Goal: Complete application form

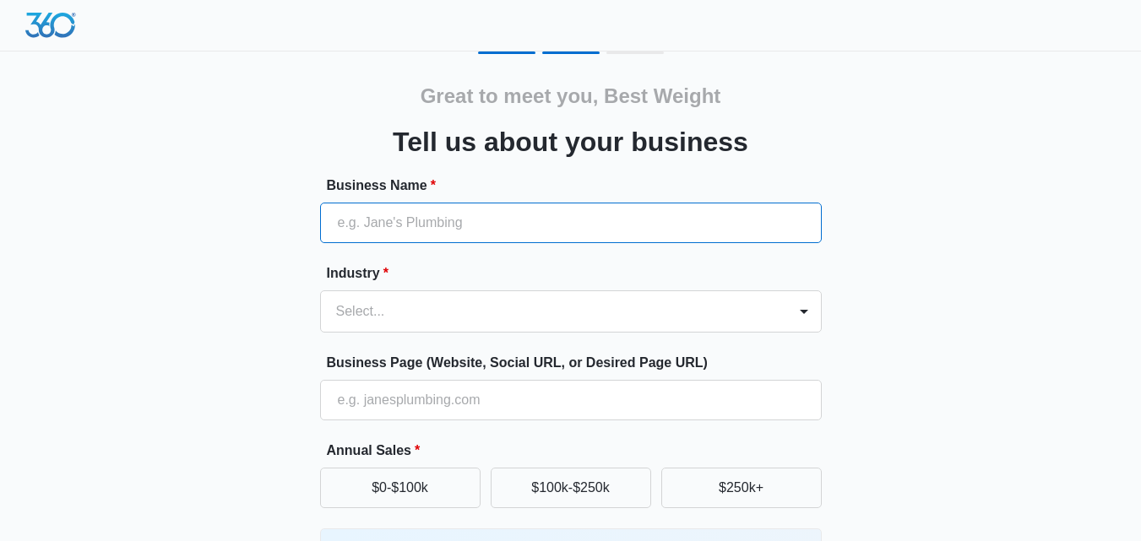
click at [513, 222] on input "Business Name *" at bounding box center [571, 223] width 502 height 41
type input "Best Weight Loss Medication"
type input "(877) 200-8232"
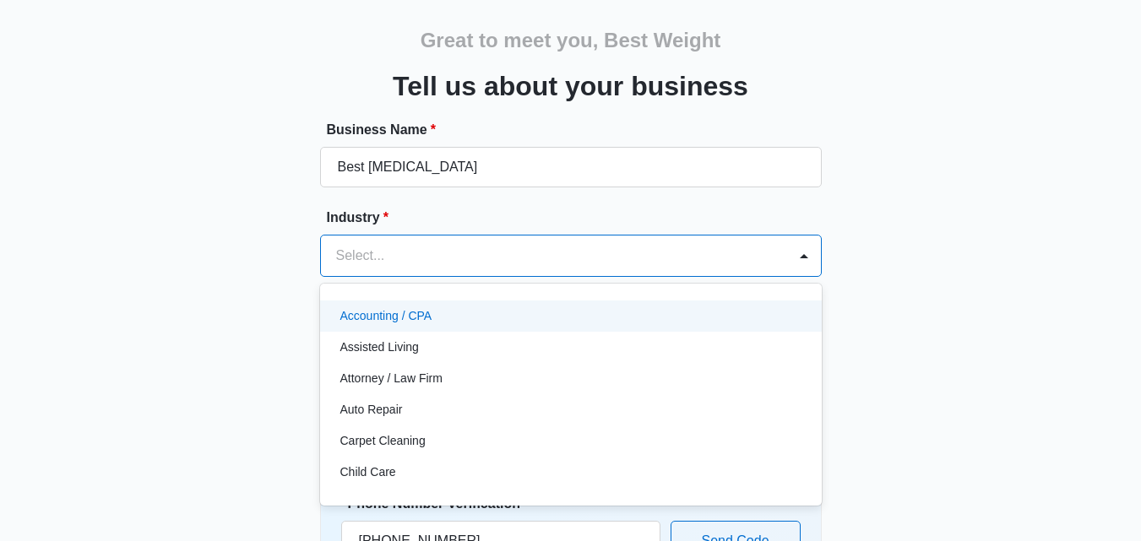
click at [529, 277] on div "49 results available. Use Up and Down to choose options, press Enter to select …" at bounding box center [571, 256] width 502 height 42
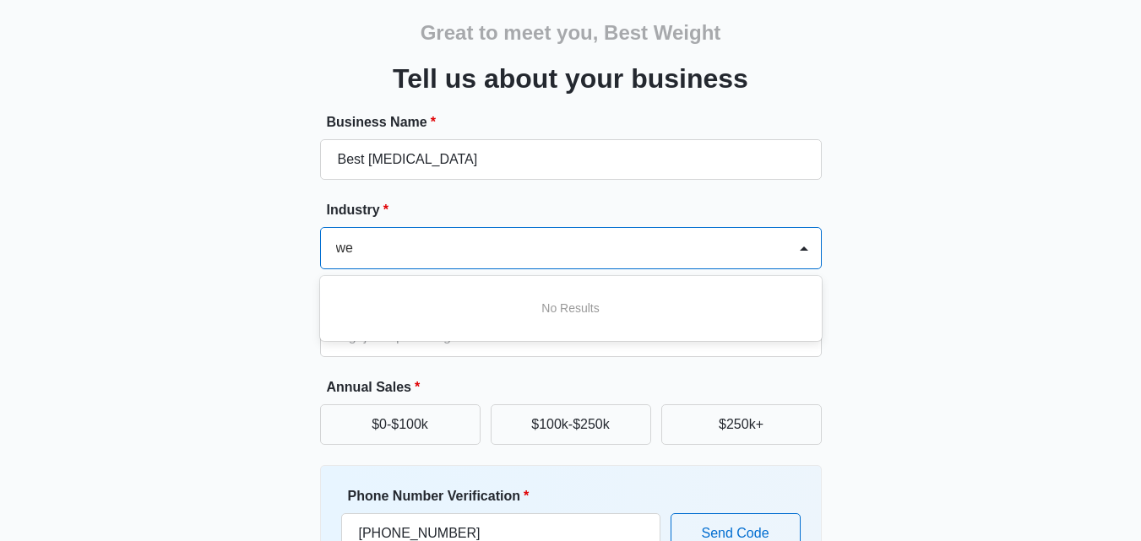
type input "w"
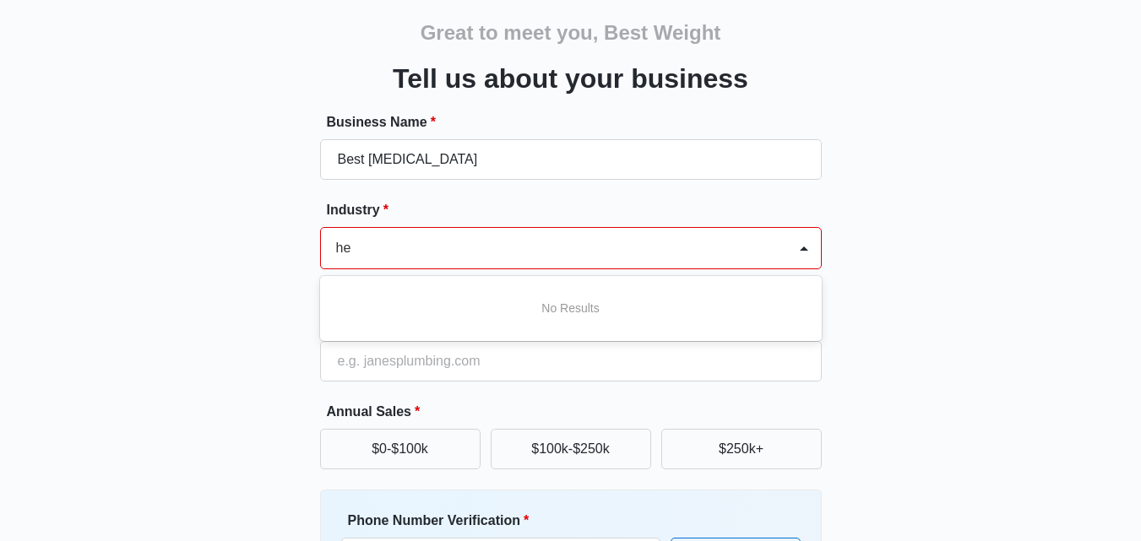
type input "h"
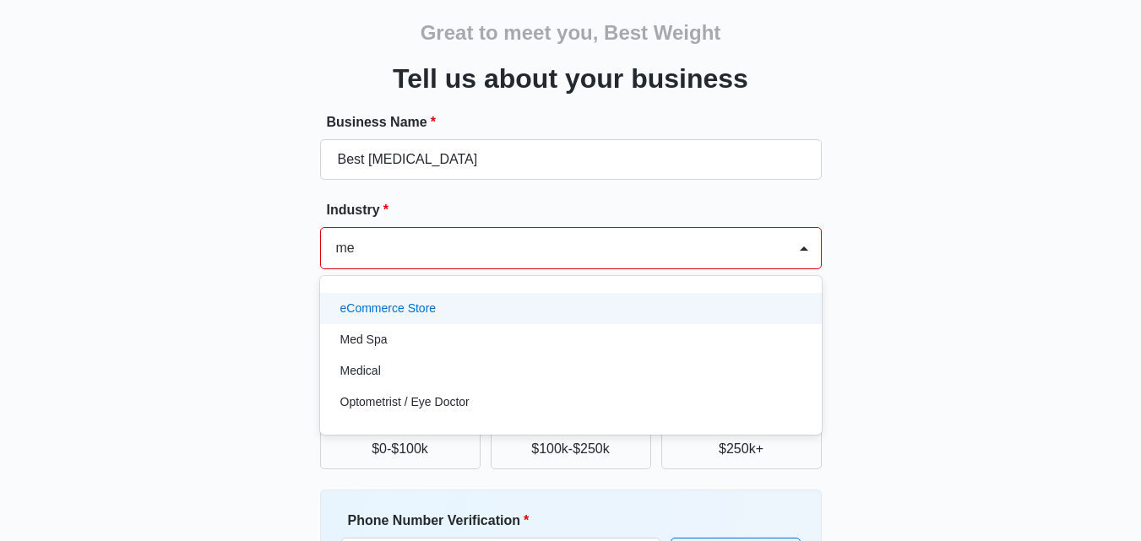
type input "med"
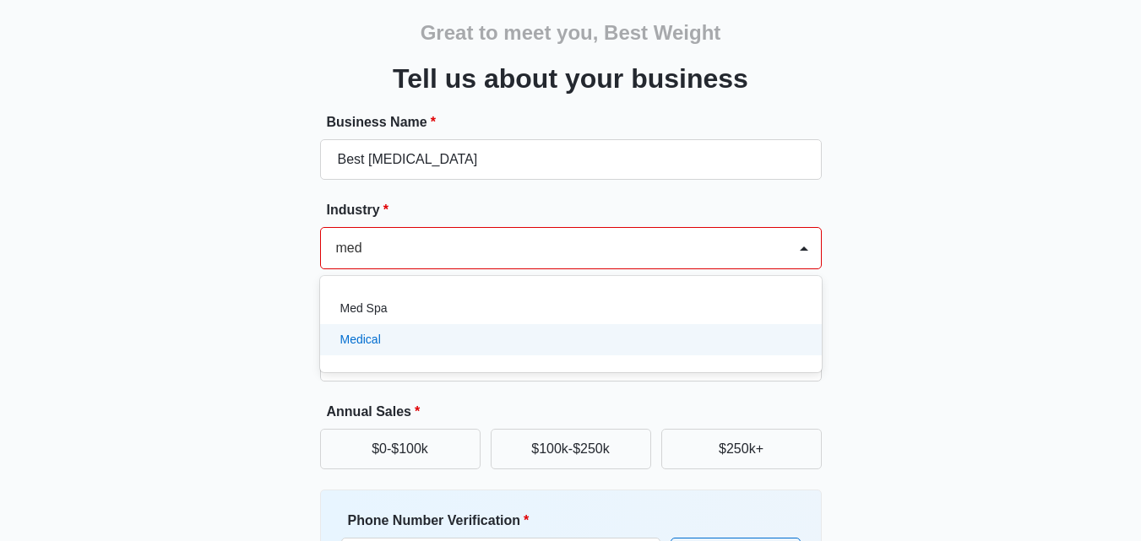
click at [616, 346] on div "Medical" at bounding box center [569, 340] width 458 height 18
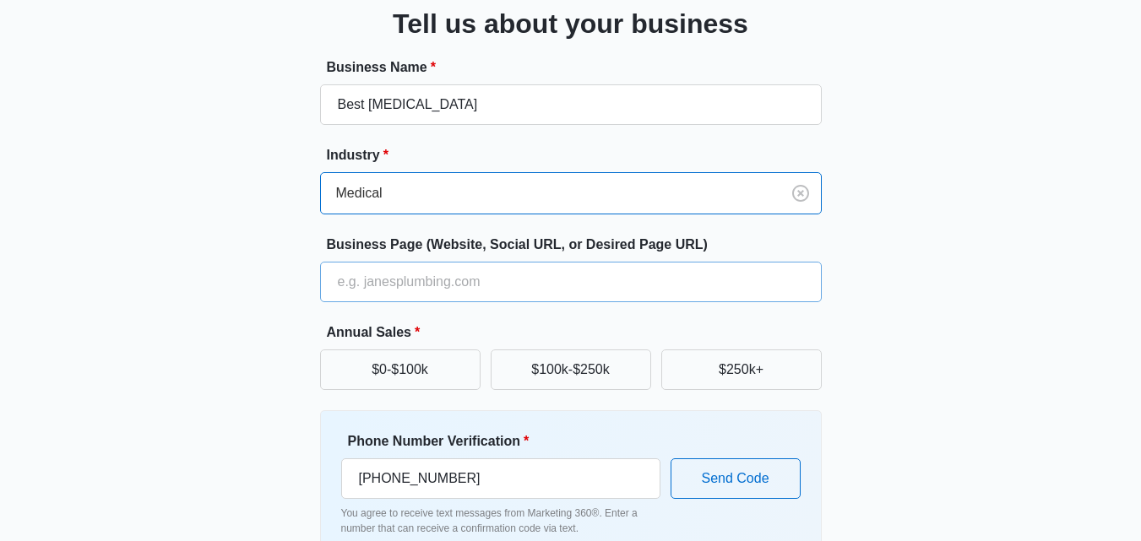
scroll to position [148, 0]
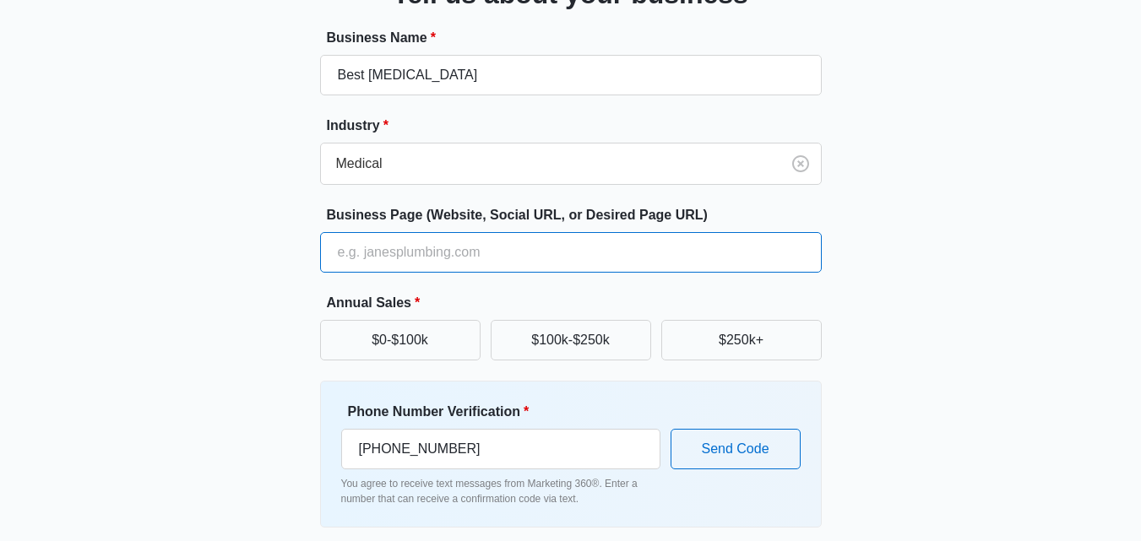
click at [467, 248] on input "Business Page (Website, Social URL, or Desired Page URL)" at bounding box center [571, 252] width 502 height 41
type input "https://bestweightlossmedication.com/"
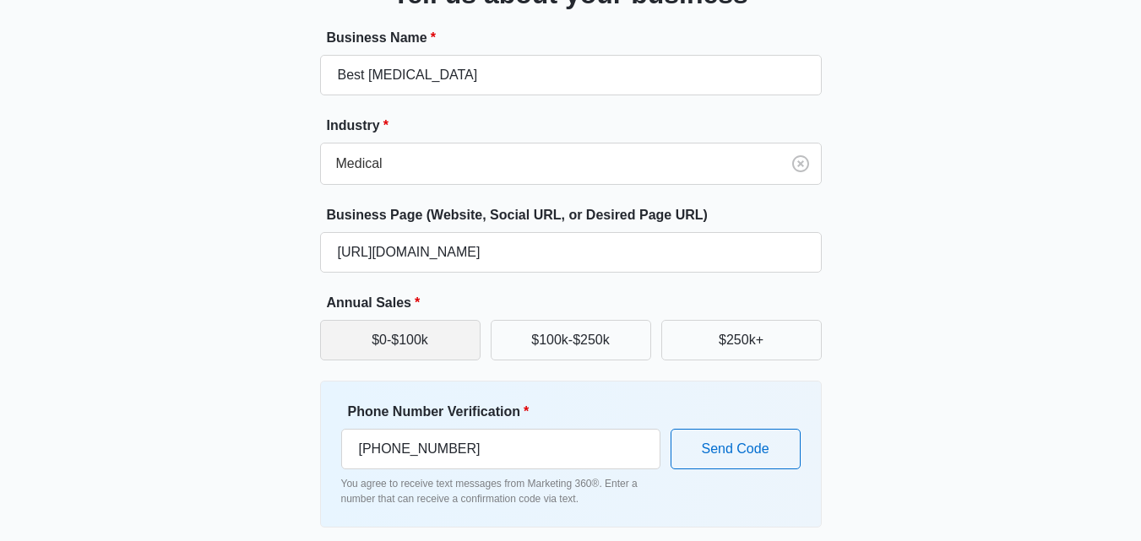
click at [460, 340] on button "$0-$100k" at bounding box center [400, 340] width 160 height 41
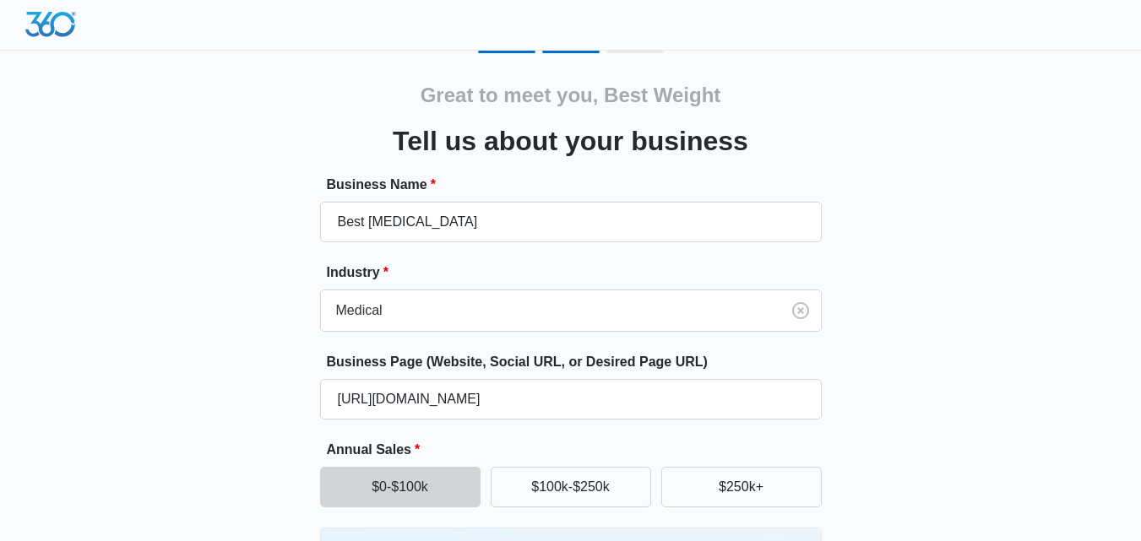
scroll to position [0, 0]
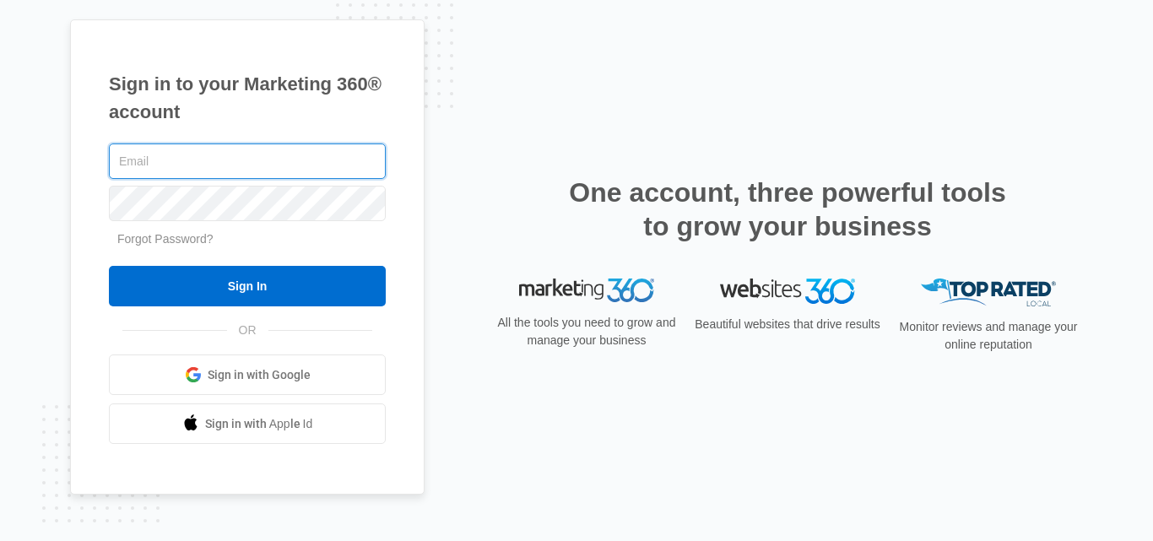
click at [305, 155] on input "text" at bounding box center [247, 161] width 277 height 35
type input "bestweightlossmedicationinfo@gmail.com"
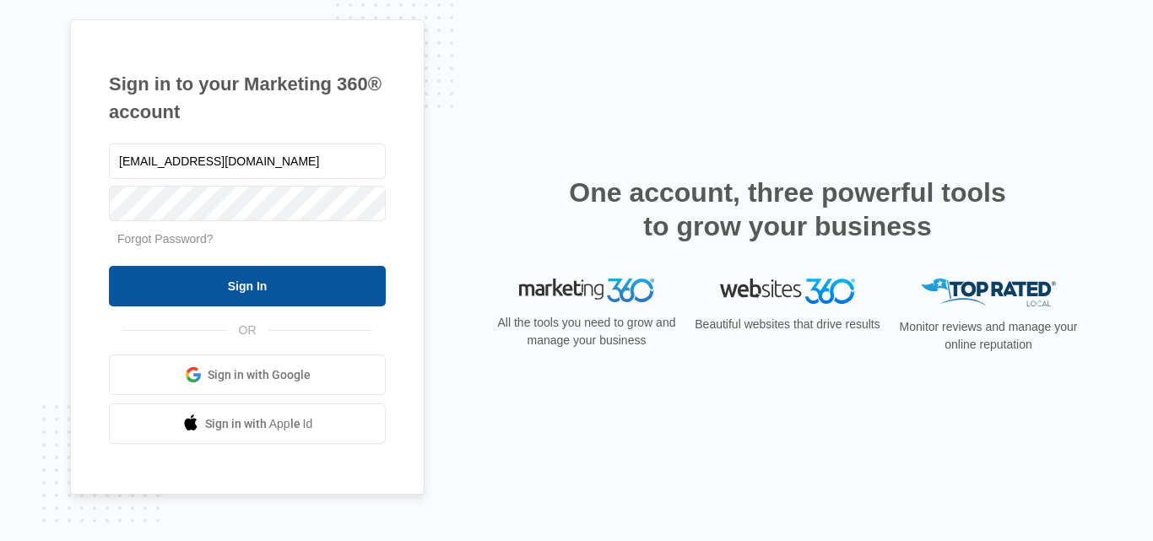
click at [355, 279] on input "Sign In" at bounding box center [247, 286] width 277 height 41
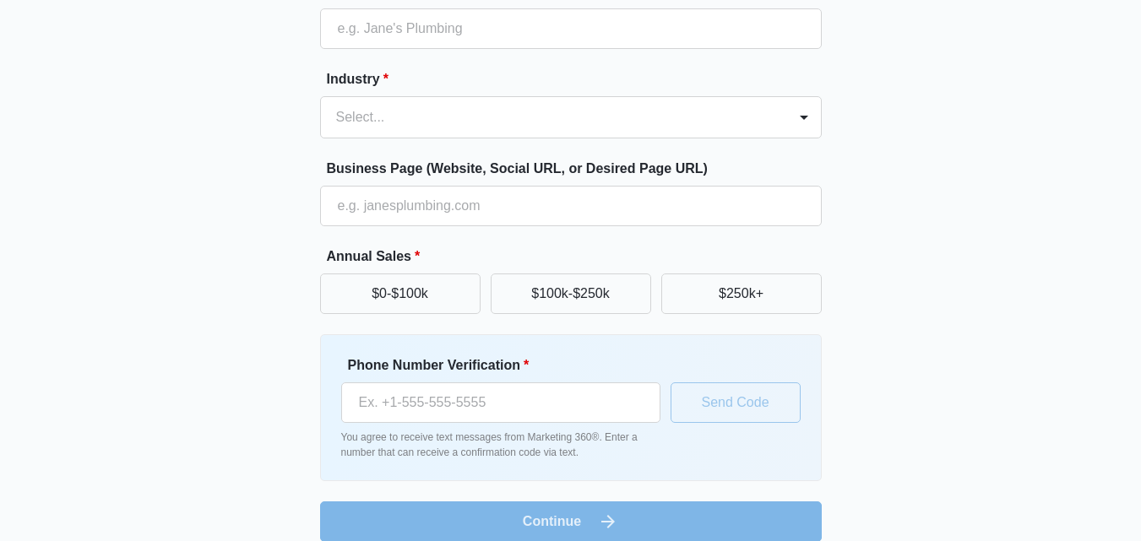
scroll to position [215, 0]
